Goal: Task Accomplishment & Management: Manage account settings

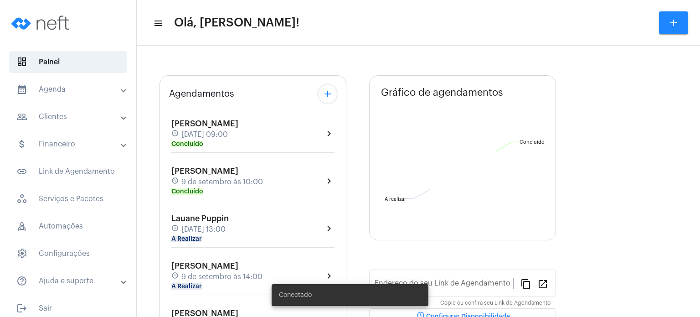
type input "[URL][DOMAIN_NAME]"
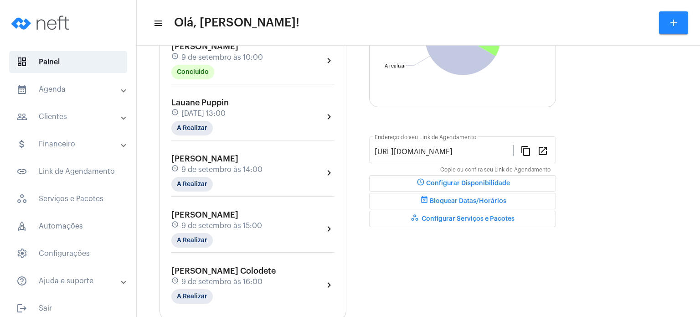
scroll to position [164, 0]
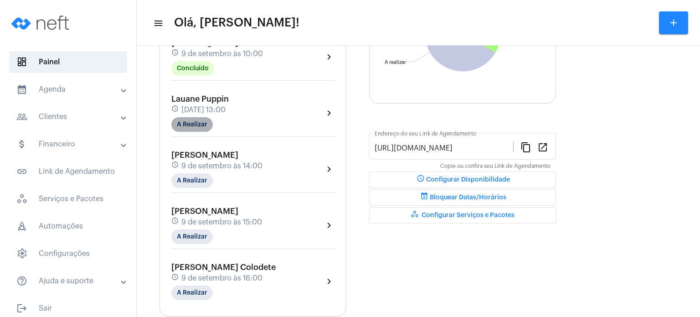
click at [207, 125] on mat-chip "A Realizar" at bounding box center [191, 124] width 41 height 15
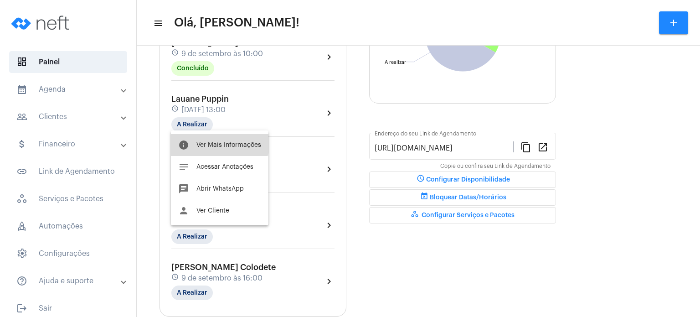
click at [207, 140] on button "info Ver Mais Informações" at bounding box center [220, 145] width 98 height 22
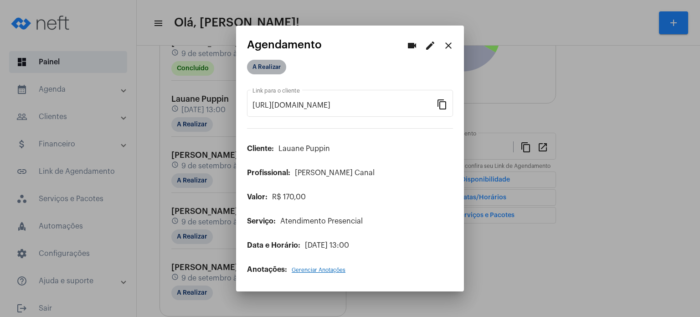
click at [257, 67] on mat-chip "A Realizar" at bounding box center [266, 67] width 39 height 15
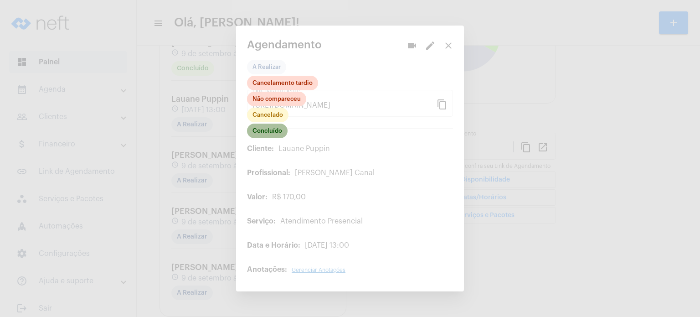
click at [257, 131] on mat-chip "Concluído" at bounding box center [267, 131] width 41 height 15
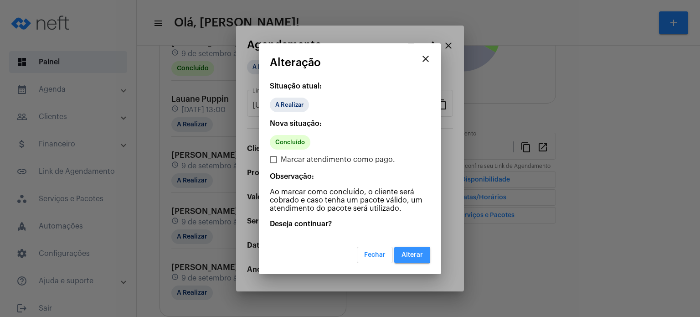
click at [401, 249] on button "Alterar" at bounding box center [412, 255] width 36 height 16
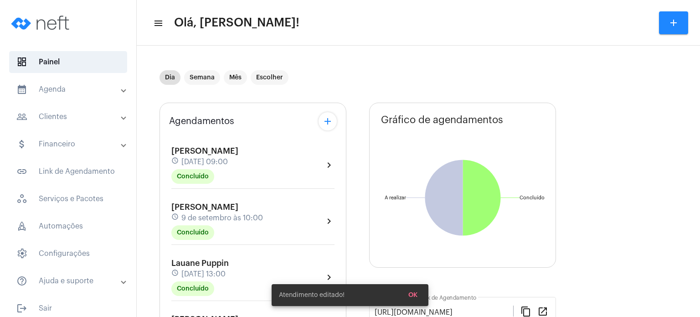
click at [166, 176] on div "Agendamentos add [PERSON_NAME] schedule [DATE] 09:00 Concluído chevron_right [P…" at bounding box center [253, 292] width 187 height 378
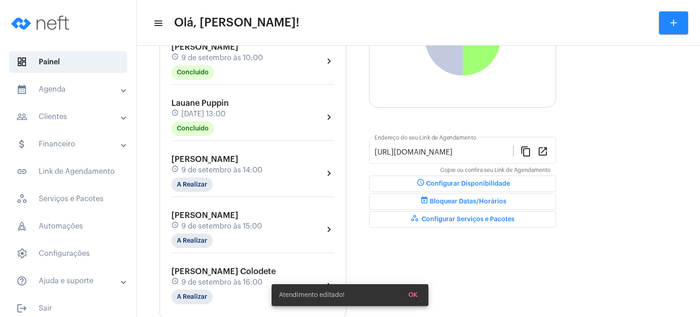
scroll to position [182, 0]
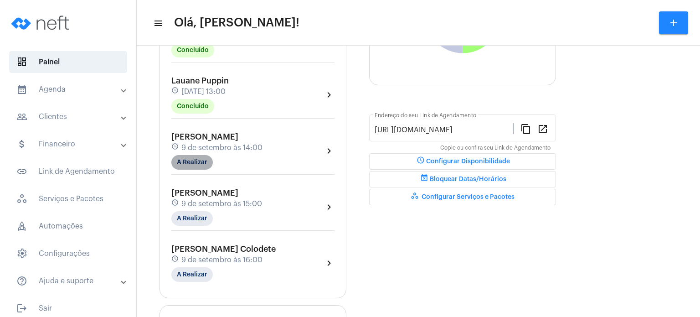
click at [188, 166] on mat-chip "A Realizar" at bounding box center [191, 162] width 41 height 15
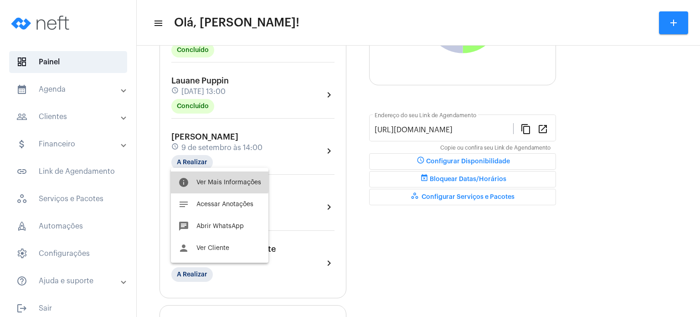
click at [193, 180] on button "info Ver Mais Informações" at bounding box center [220, 182] width 98 height 22
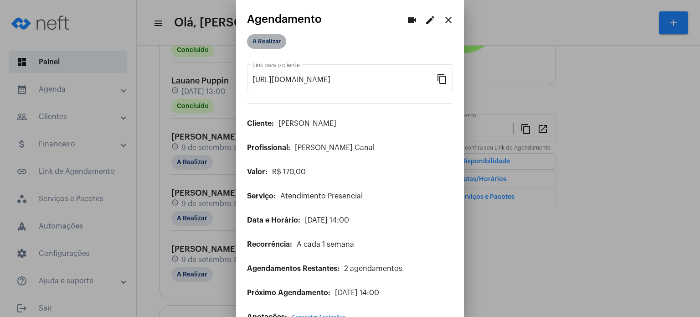
click at [274, 45] on mat-chip "A Realizar" at bounding box center [266, 41] width 39 height 15
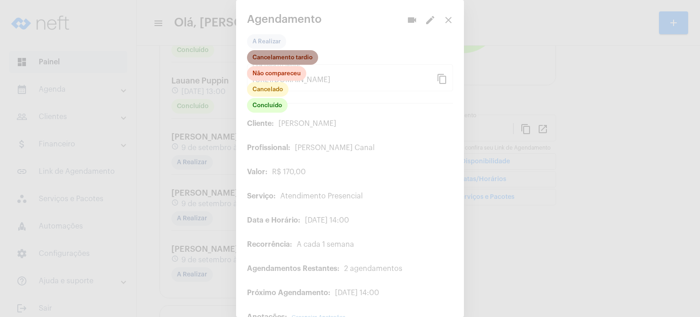
click at [290, 55] on mat-chip "Cancelamento tardio" at bounding box center [282, 57] width 71 height 15
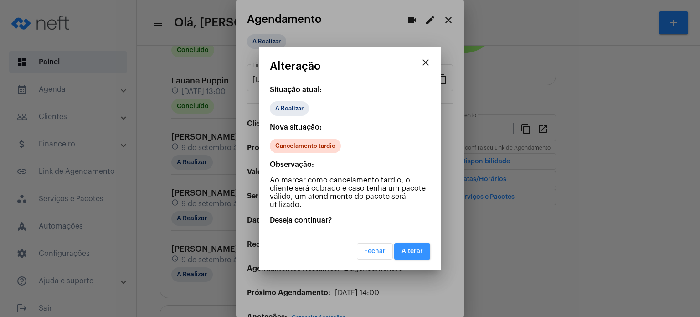
click at [419, 258] on button "Alterar" at bounding box center [412, 251] width 36 height 16
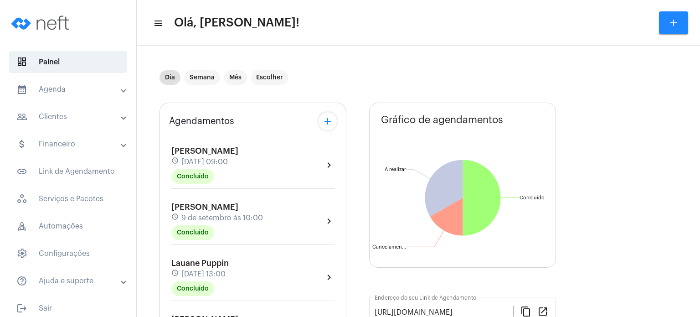
click at [171, 105] on div "Agendamentos add [PERSON_NAME] schedule [DATE] 09:00 Concluído chevron_right [P…" at bounding box center [253, 292] width 187 height 378
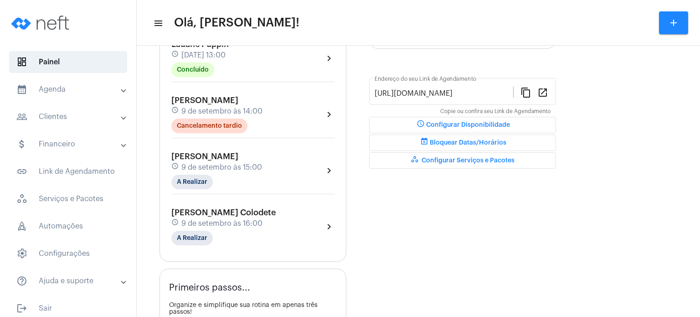
scroll to position [1, 0]
click at [226, 52] on span "[DATE] 13:00" at bounding box center [203, 55] width 44 height 8
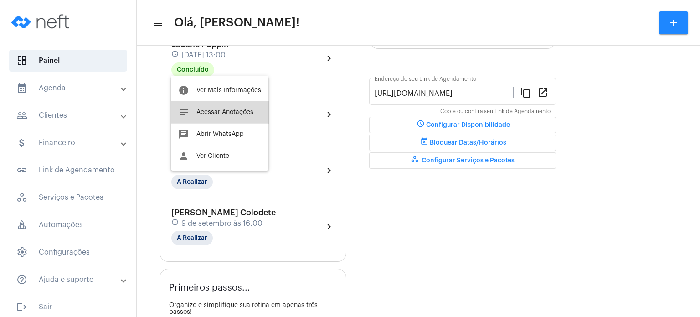
click at [221, 110] on span "Acessar Anotações" at bounding box center [225, 112] width 57 height 6
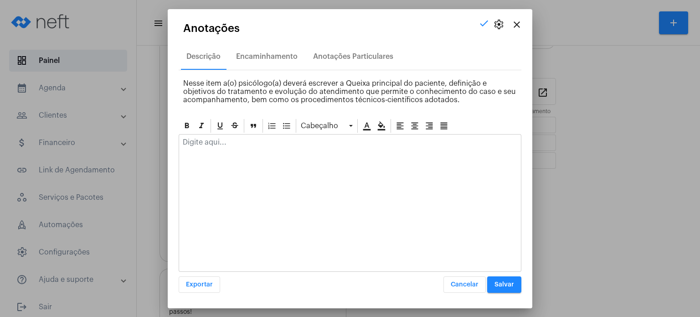
click at [209, 146] on div at bounding box center [350, 145] width 342 height 20
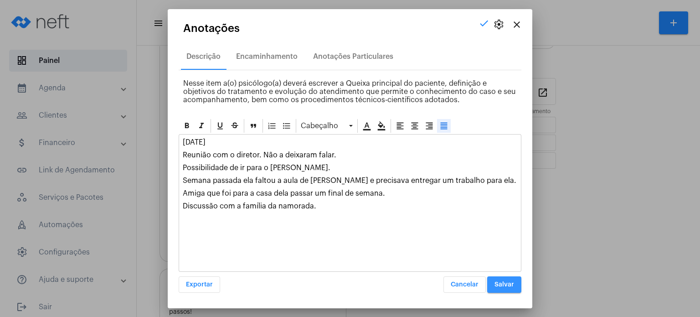
click at [507, 280] on button "Salvar" at bounding box center [504, 284] width 34 height 16
